Goal: Information Seeking & Learning: Learn about a topic

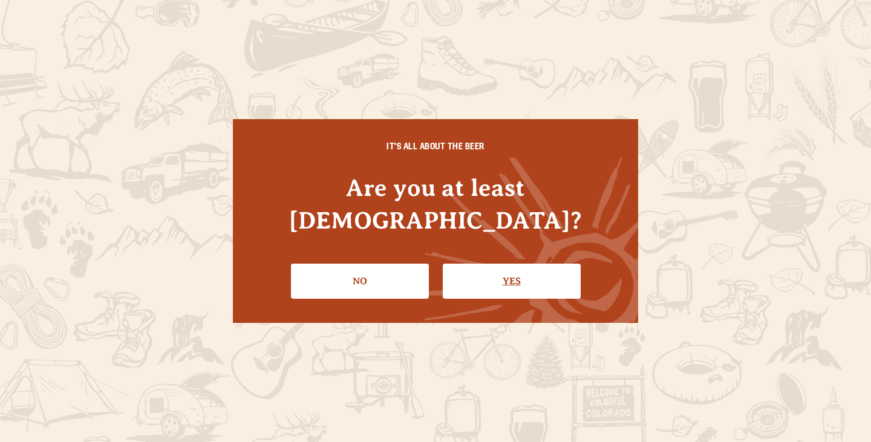
click at [470, 264] on link "Yes" at bounding box center [512, 281] width 138 height 35
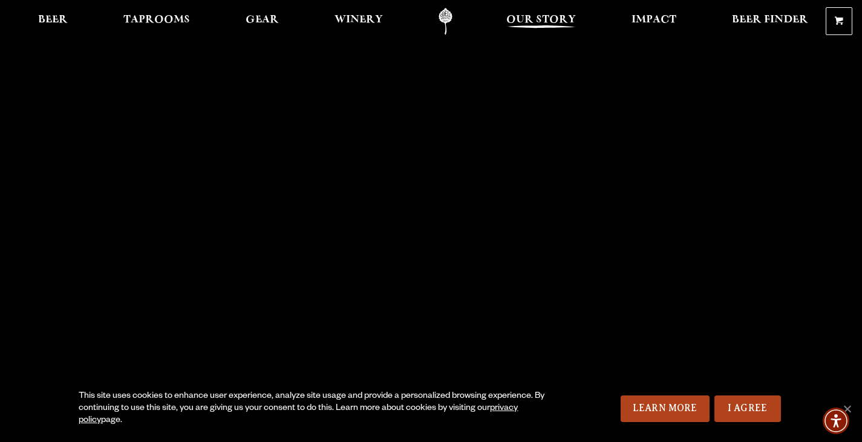
click at [539, 18] on span "Our Story" at bounding box center [541, 20] width 70 height 10
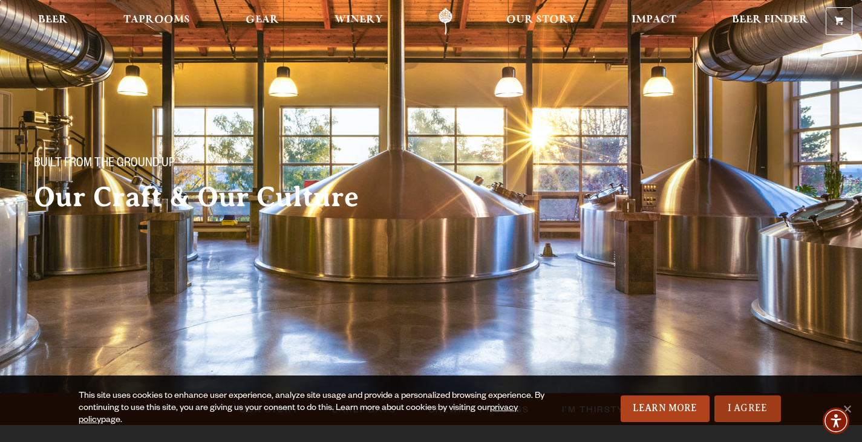
click at [751, 416] on link "I Agree" at bounding box center [748, 409] width 67 height 27
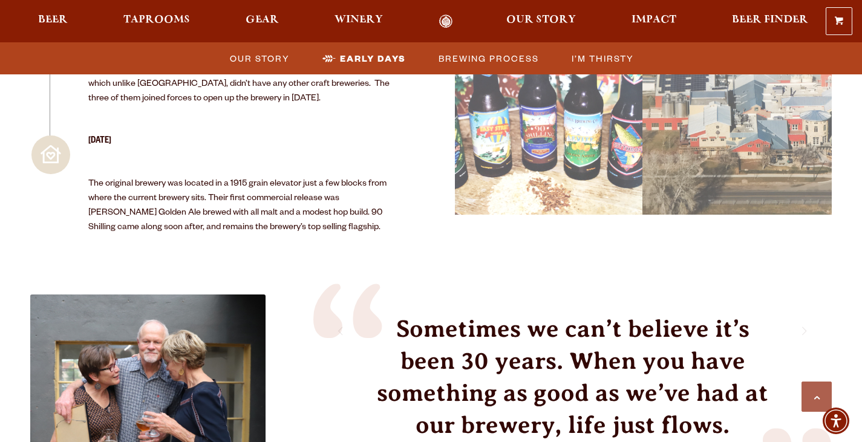
scroll to position [1573, 0]
click at [388, 354] on div "Sometimes we can’t believe it’s been 30 years. When you have something as good …" at bounding box center [573, 415] width 398 height 206
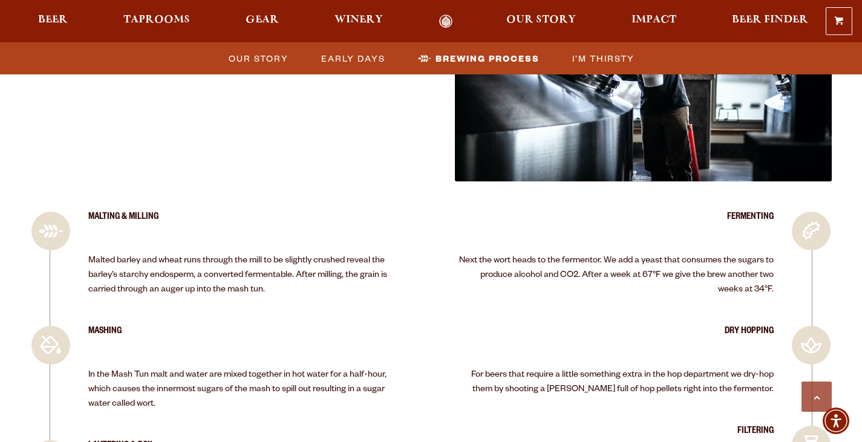
scroll to position [2178, 0]
